Goal: Navigation & Orientation: Find specific page/section

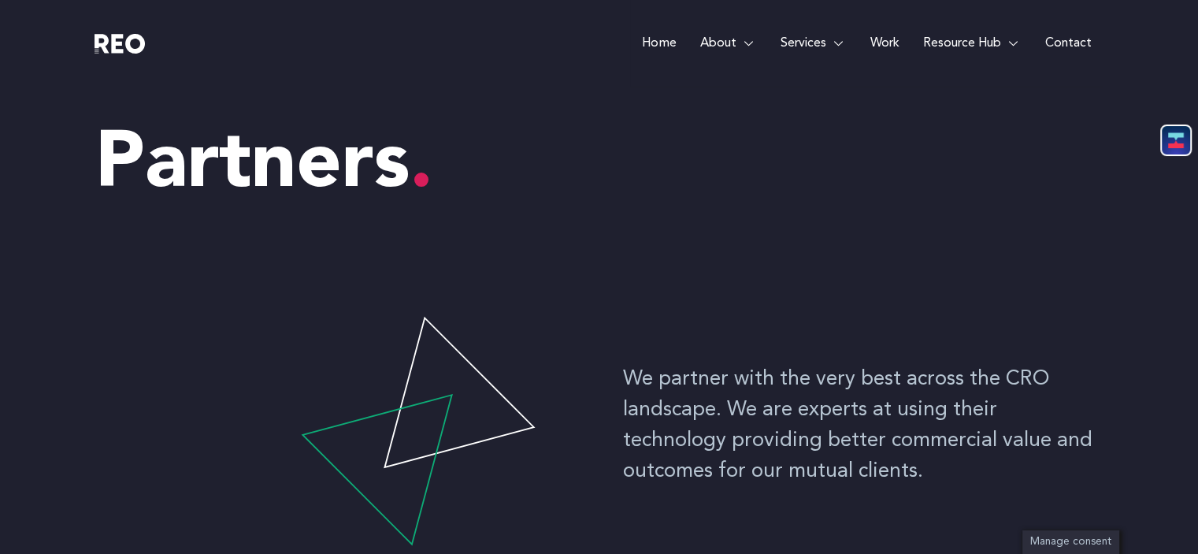
click at [110, 51] on img at bounding box center [120, 44] width 50 height 20
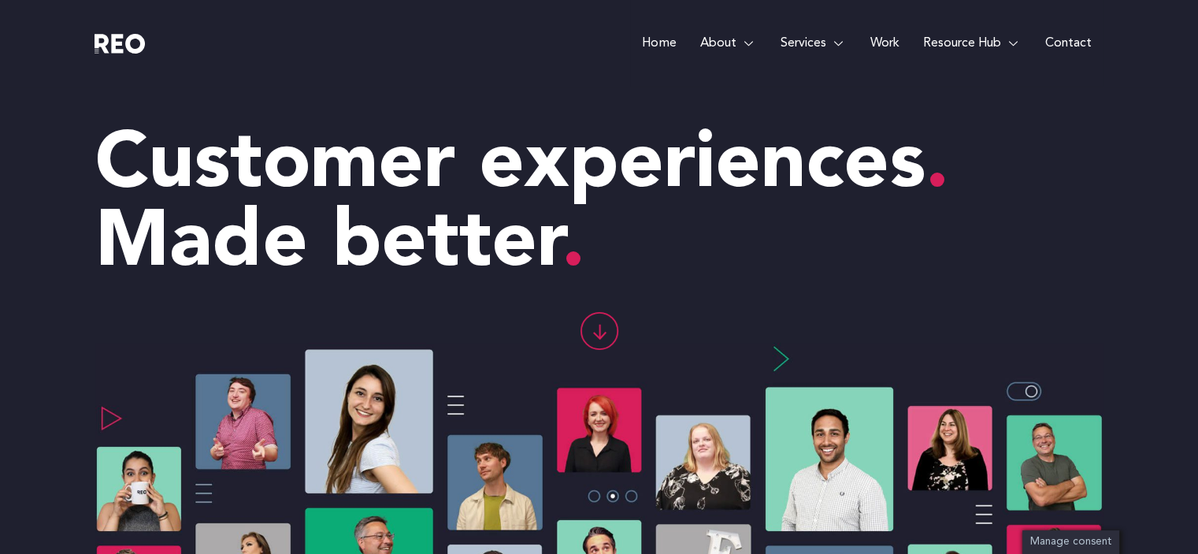
click at [761, 43] on e-page-transition at bounding box center [599, 277] width 1198 height 554
click at [741, 44] on e-page-transition at bounding box center [599, 277] width 1198 height 554
